Goal: Answer question/provide support

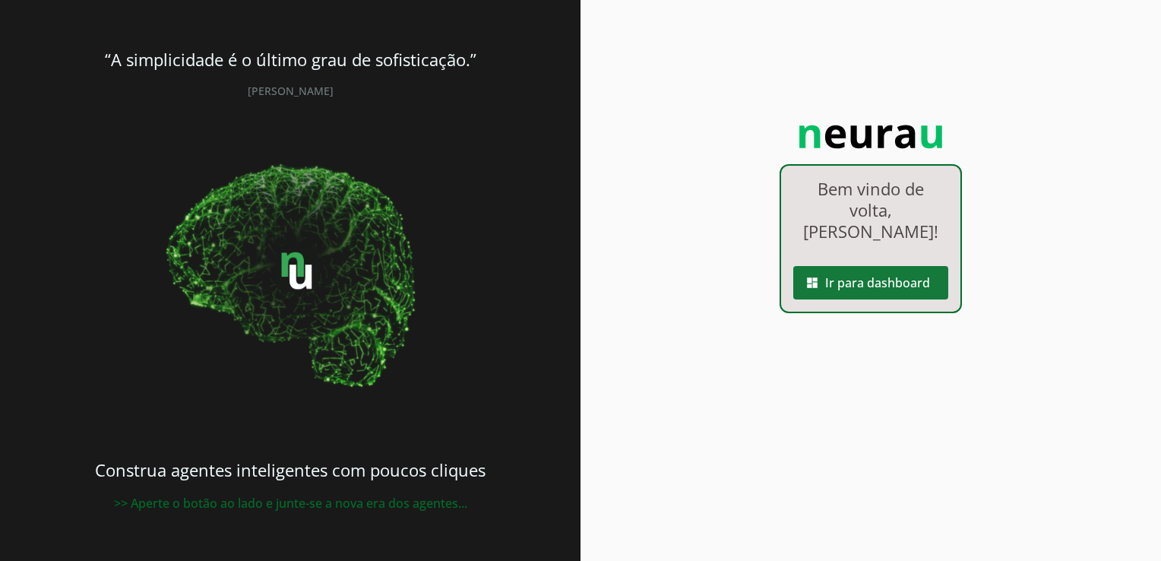
click at [910, 264] on span at bounding box center [870, 282] width 155 height 36
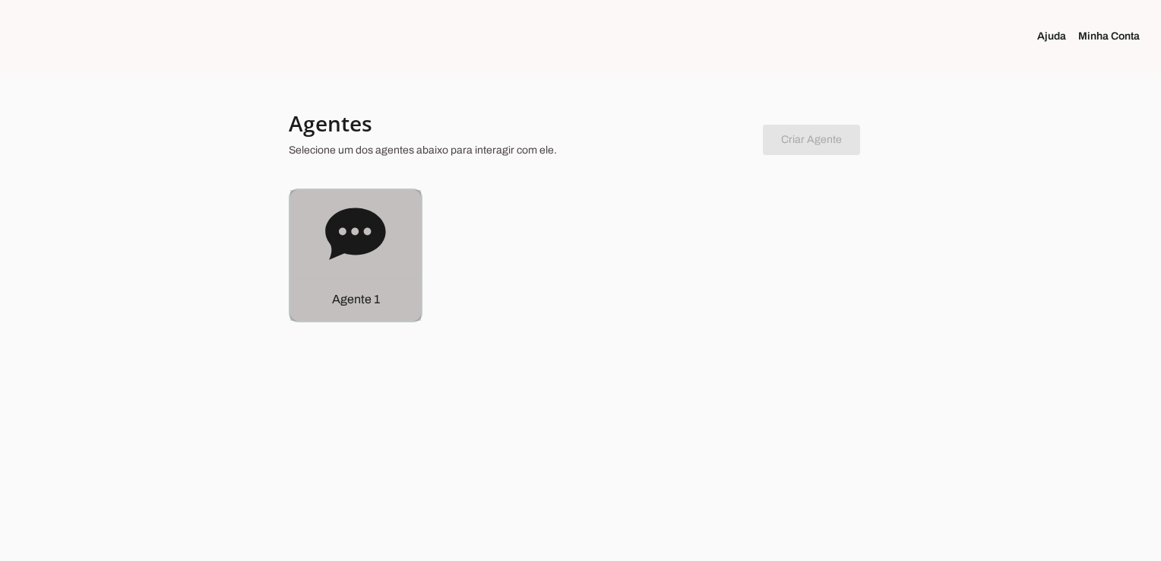
click at [374, 308] on p "Agente 1" at bounding box center [356, 299] width 48 height 18
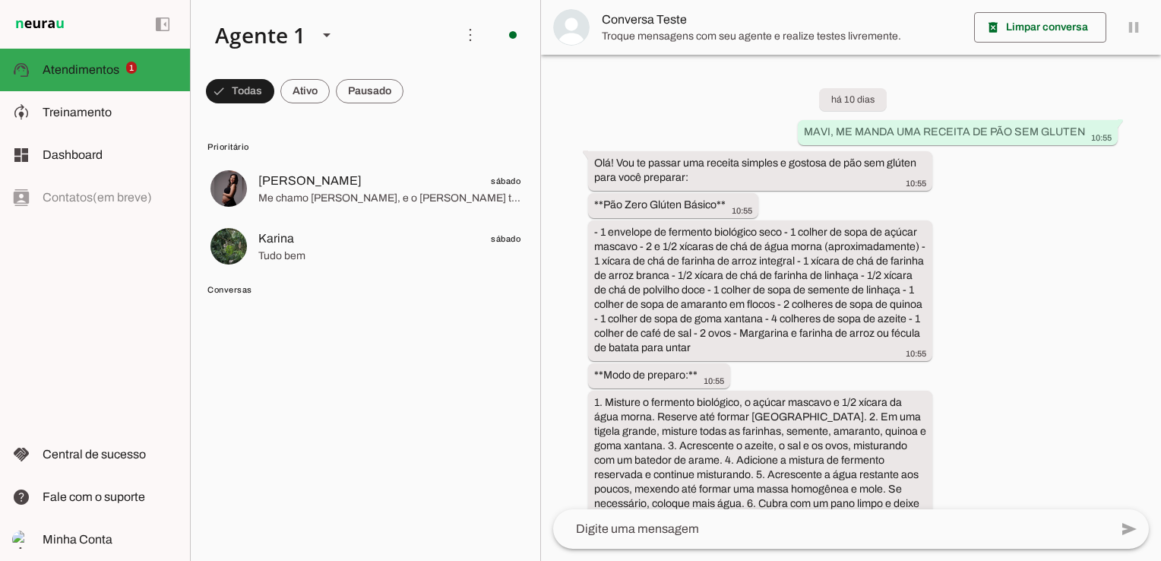
scroll to position [3666, 0]
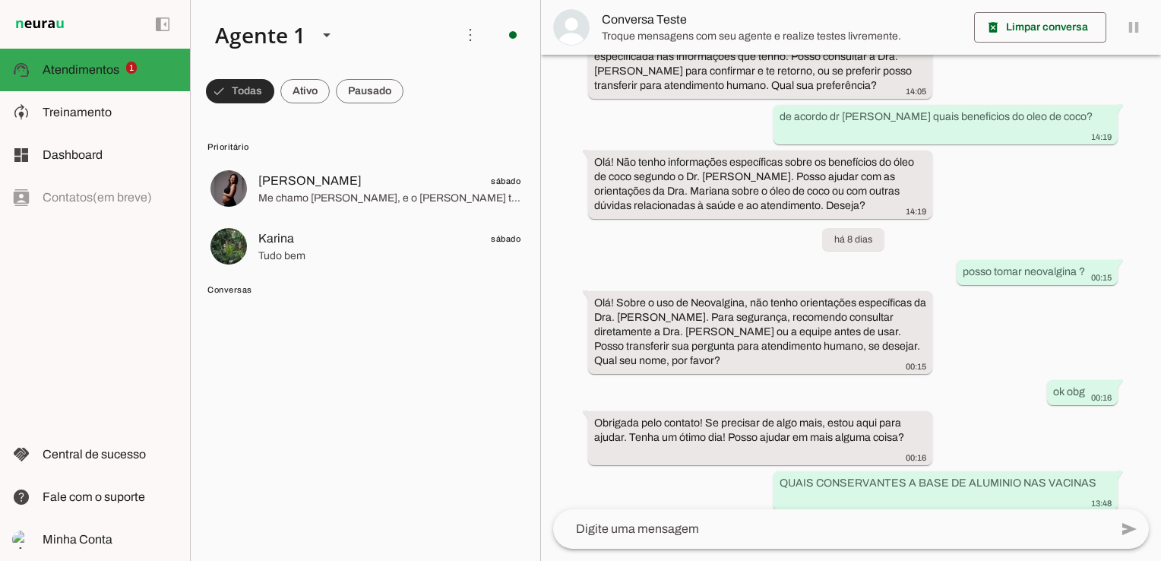
click at [229, 84] on span at bounding box center [240, 91] width 68 height 36
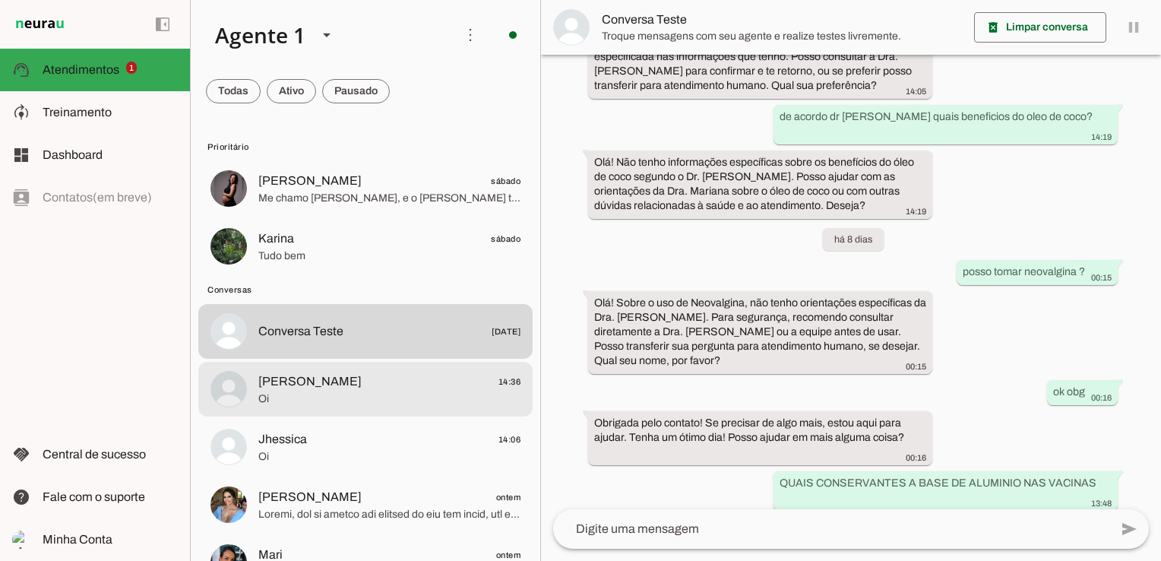
click at [340, 382] on span "[PERSON_NAME] 14:36" at bounding box center [389, 381] width 262 height 19
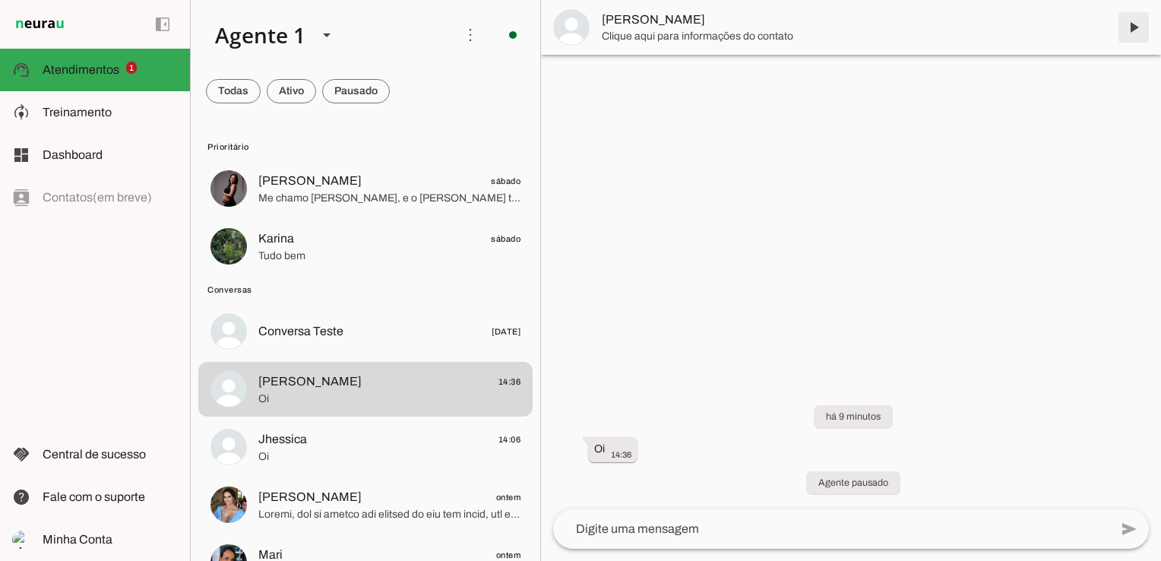
click at [1138, 26] on span at bounding box center [1133, 27] width 36 height 36
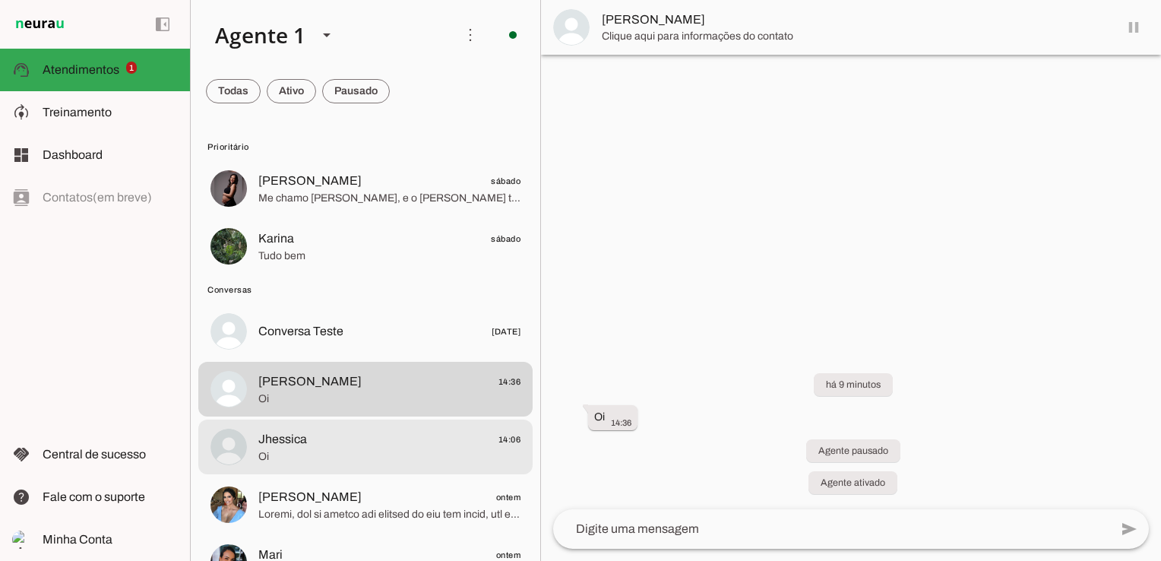
click at [307, 457] on span "Oi" at bounding box center [389, 456] width 262 height 15
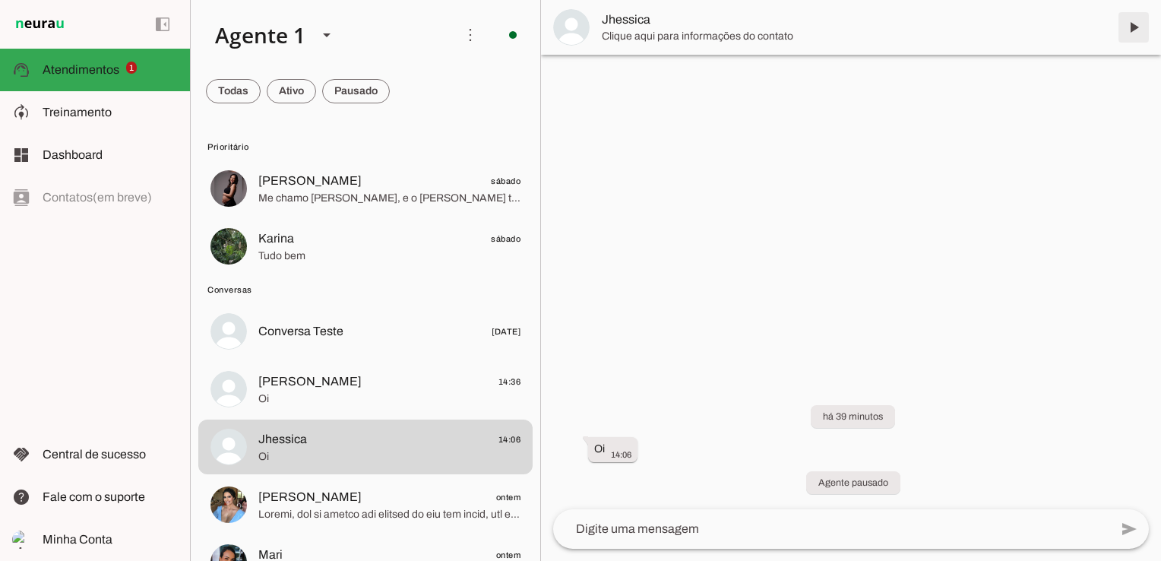
click at [1134, 24] on span at bounding box center [1133, 27] width 36 height 36
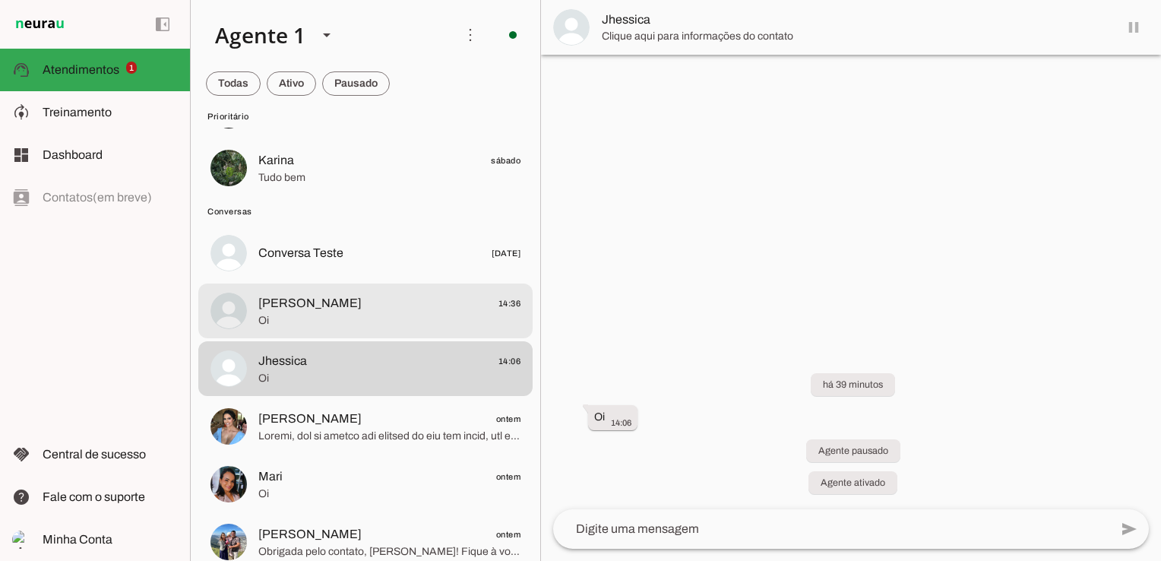
scroll to position [152, 0]
